Goal: Task Accomplishment & Management: Use online tool/utility

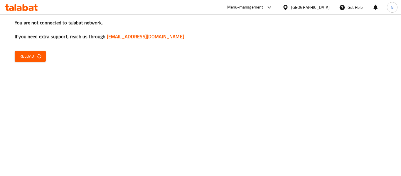
drag, startPoint x: 213, startPoint y: 128, endPoint x: 230, endPoint y: 143, distance: 22.4
click at [230, 143] on div "You are not connected to talabat network, If you need extra support, reach us t…" at bounding box center [200, 88] width 401 height 176
click at [24, 61] on button "Reload" at bounding box center [30, 56] width 31 height 11
